Goal: Task Accomplishment & Management: Use online tool/utility

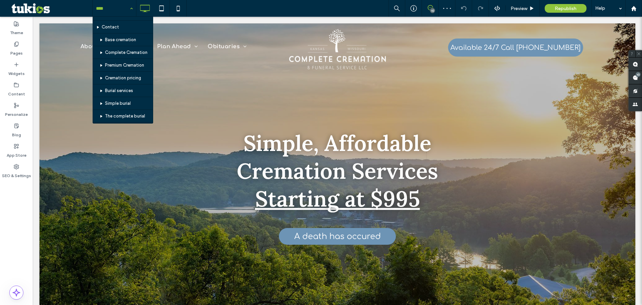
scroll to position [67, 0]
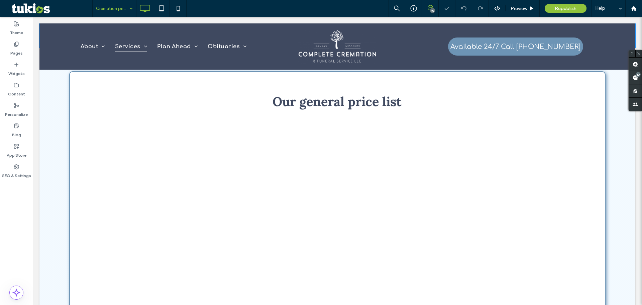
scroll to position [368, 0]
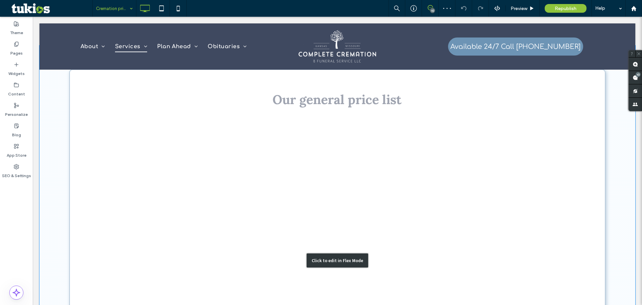
click at [533, 195] on div "Click to edit in Flex Mode" at bounding box center [337, 259] width 596 height 429
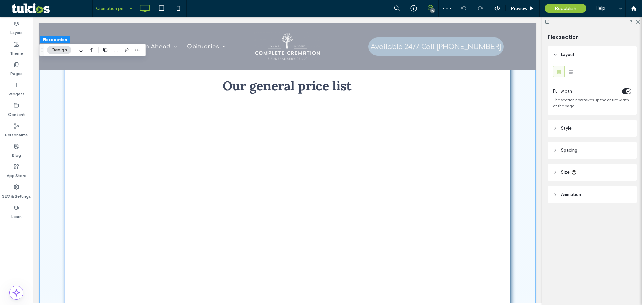
scroll to position [352, 0]
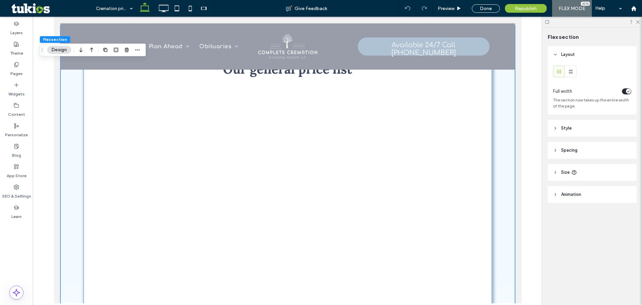
click at [57, 51] on button "Design" at bounding box center [59, 50] width 24 height 8
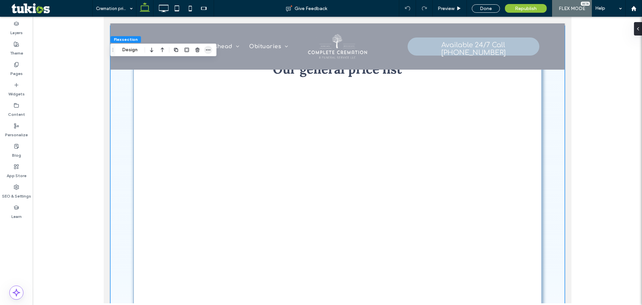
click at [207, 49] on icon "button" at bounding box center [208, 49] width 5 height 5
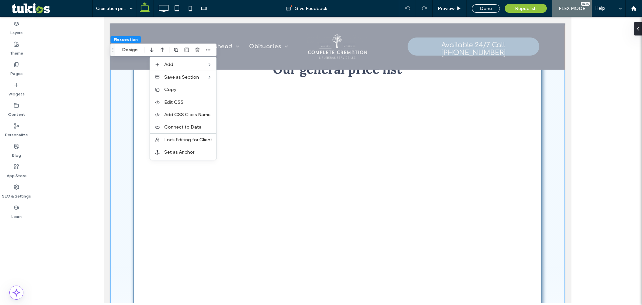
click at [76, 105] on div at bounding box center [337, 160] width 609 height 286
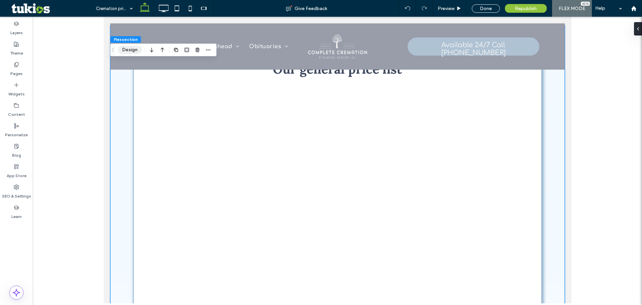
click at [131, 46] on button "Design" at bounding box center [130, 50] width 24 height 8
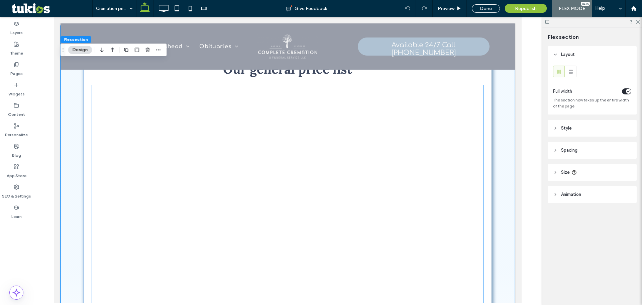
click at [359, 142] on div at bounding box center [287, 218] width 391 height 267
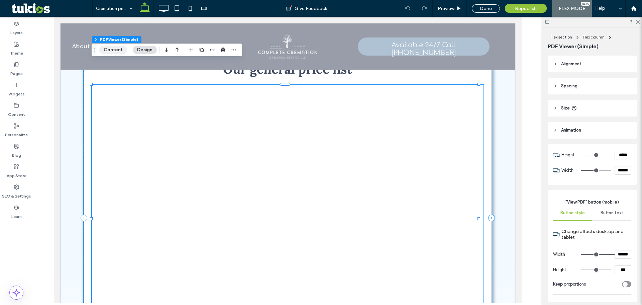
click at [112, 50] on button "Content" at bounding box center [113, 50] width 28 height 8
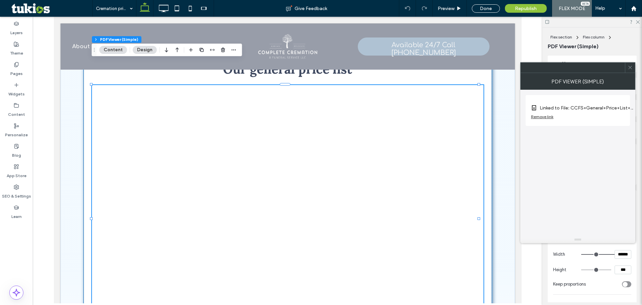
click at [584, 111] on label "Linked to File: CCFS+General+Price+List+10.18.2025.pdf" at bounding box center [587, 108] width 94 height 12
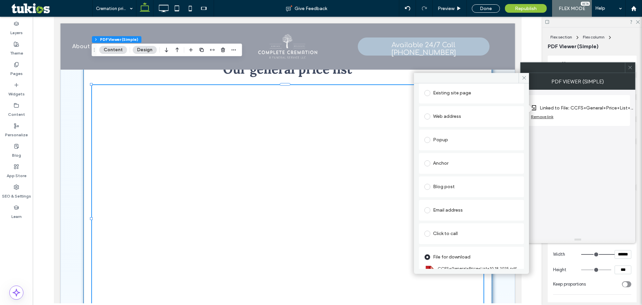
scroll to position [67, 0]
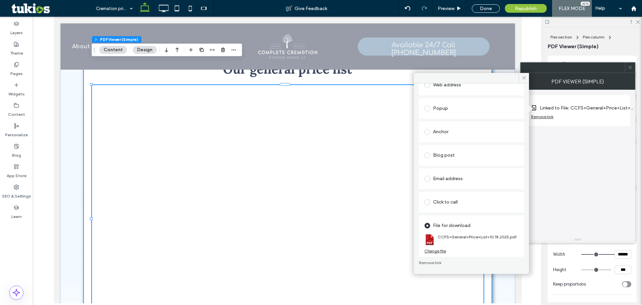
click at [436, 250] on div "Change file" at bounding box center [435, 250] width 22 height 5
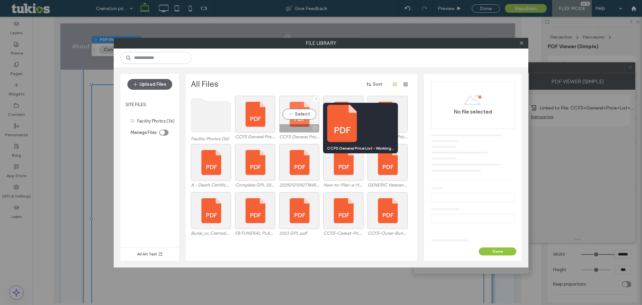
click at [313, 129] on div at bounding box center [315, 127] width 8 height 5
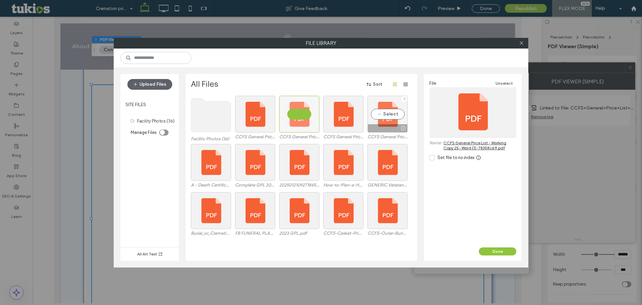
click at [402, 127] on div at bounding box center [403, 127] width 8 height 5
click at [341, 101] on div "Select" at bounding box center [343, 114] width 40 height 37
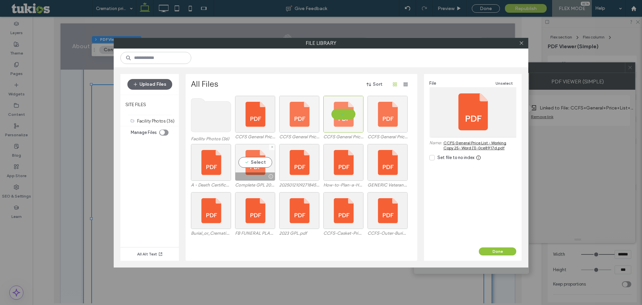
click at [253, 147] on div "Select" at bounding box center [255, 162] width 40 height 37
click at [520, 39] on span at bounding box center [521, 43] width 5 height 10
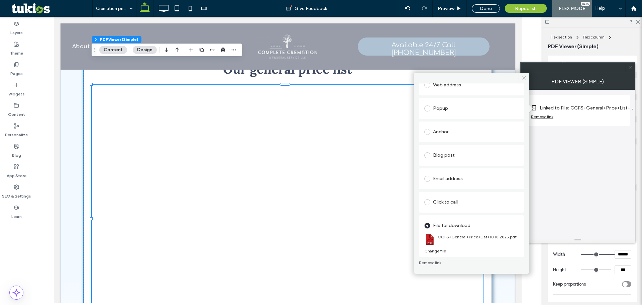
click at [524, 82] on span at bounding box center [523, 78] width 10 height 10
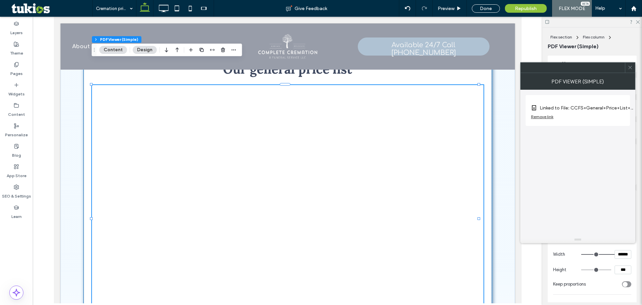
click at [629, 66] on icon at bounding box center [629, 67] width 5 height 5
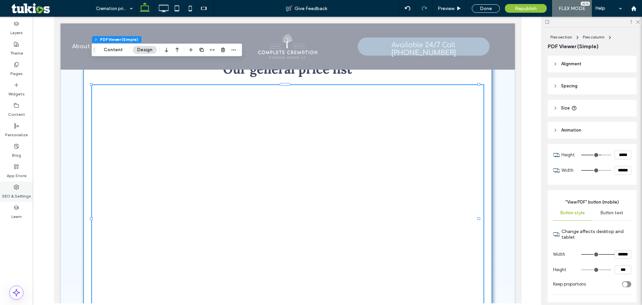
click at [19, 189] on div "SEO & Settings" at bounding box center [16, 191] width 33 height 20
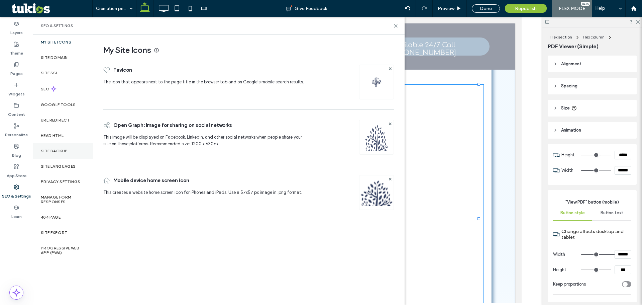
click at [66, 153] on div "Site Backup" at bounding box center [63, 150] width 60 height 15
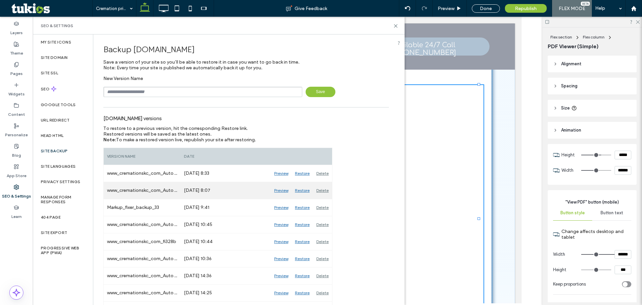
click at [307, 190] on div "Restore" at bounding box center [301, 190] width 21 height 17
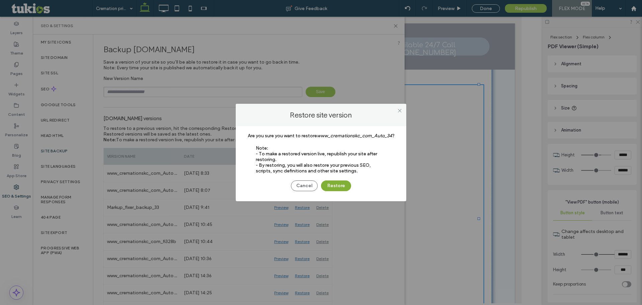
click at [339, 187] on button "Restore" at bounding box center [336, 185] width 30 height 11
